Goal: Information Seeking & Learning: Compare options

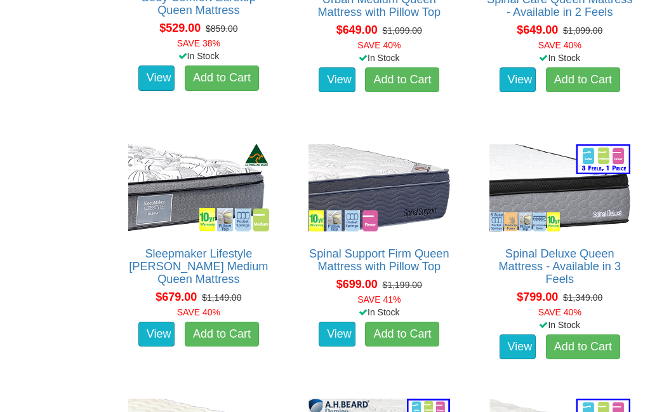
scroll to position [1368, 0]
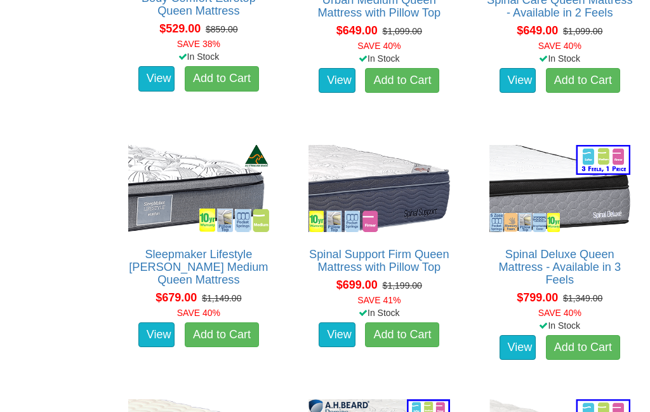
click at [387, 182] on img at bounding box center [379, 188] width 147 height 93
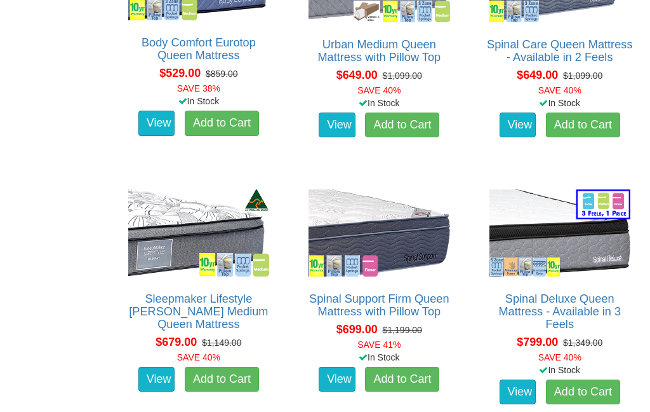
scroll to position [1344, 0]
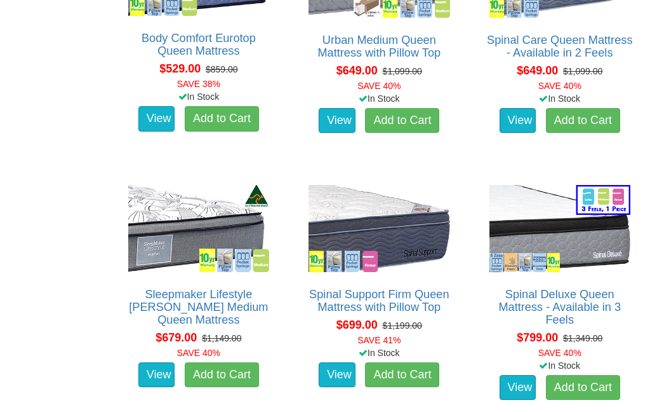
click at [211, 227] on img at bounding box center [198, 228] width 147 height 93
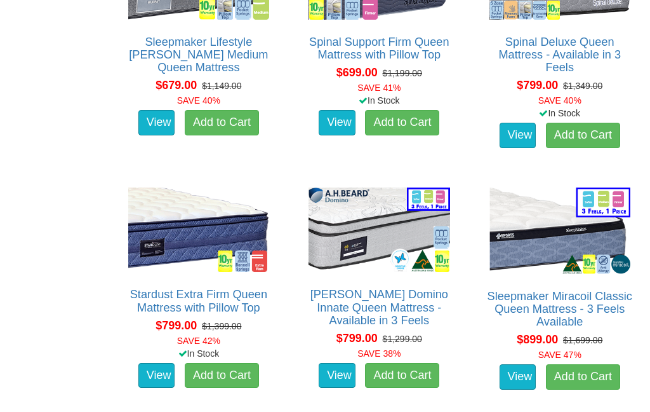
scroll to position [1585, 0]
